Goal: Task Accomplishment & Management: Manage account settings

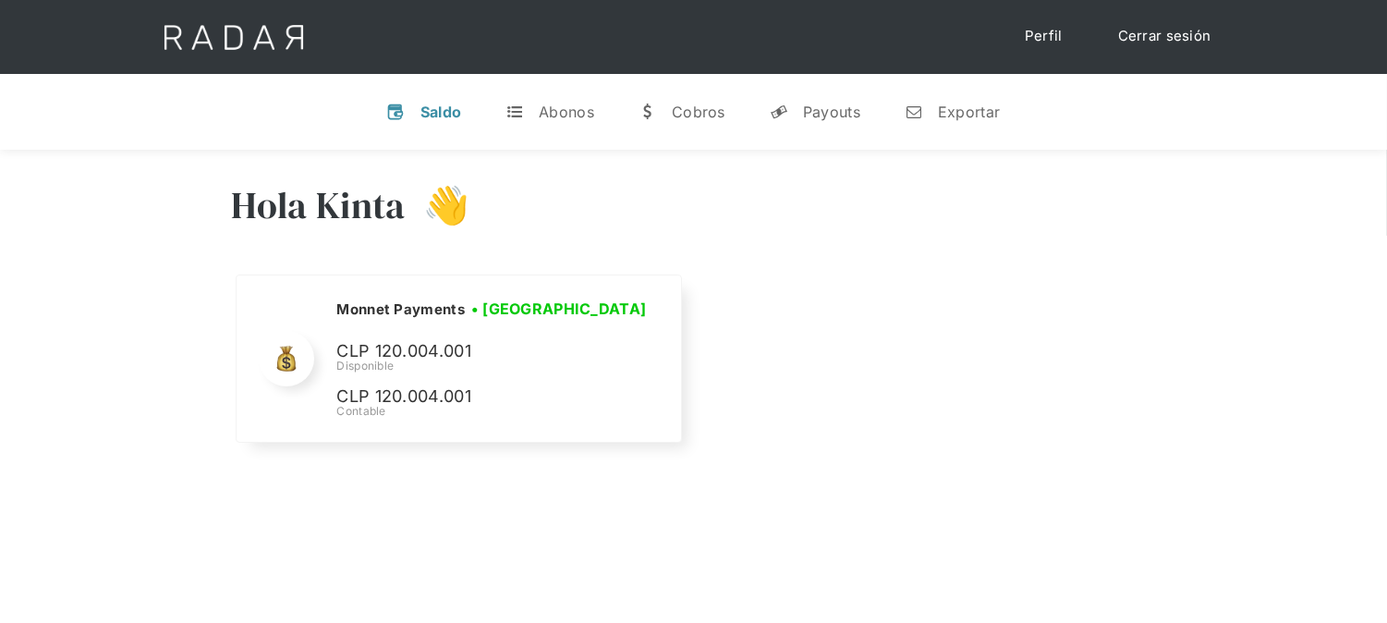
click at [1151, 40] on link "Cerrar sesión" at bounding box center [1164, 36] width 130 height 36
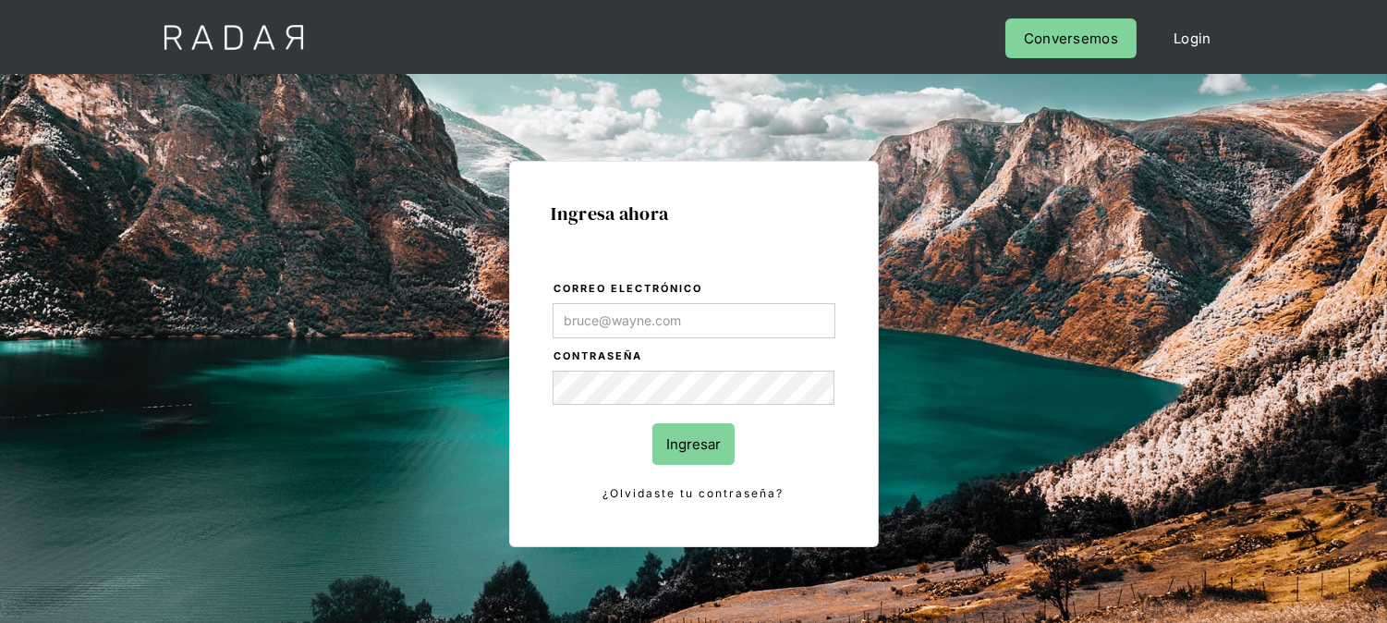
type input "[EMAIL_ADDRESS][DOMAIN_NAME]"
click at [670, 459] on input "Ingresar" at bounding box center [693, 444] width 82 height 42
